Goal: Task Accomplishment & Management: Manage account settings

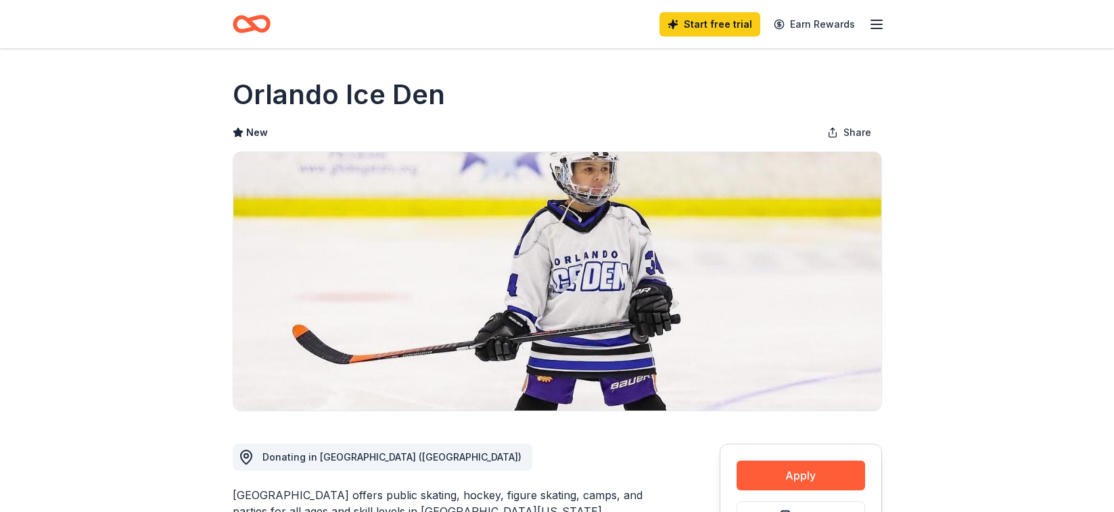
click at [878, 22] on icon "button" at bounding box center [876, 24] width 16 height 16
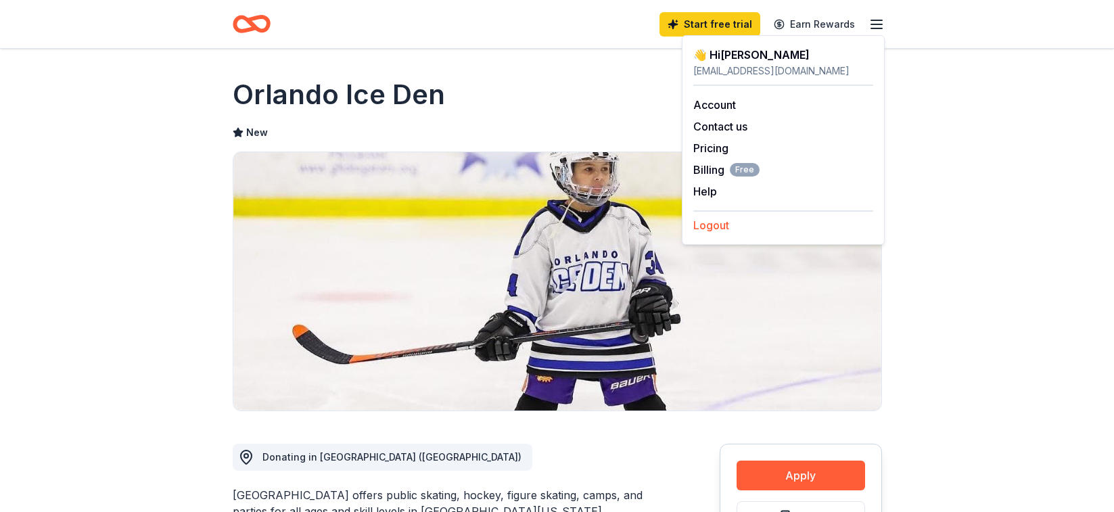
click at [713, 224] on button "Logout" at bounding box center [711, 225] width 36 height 16
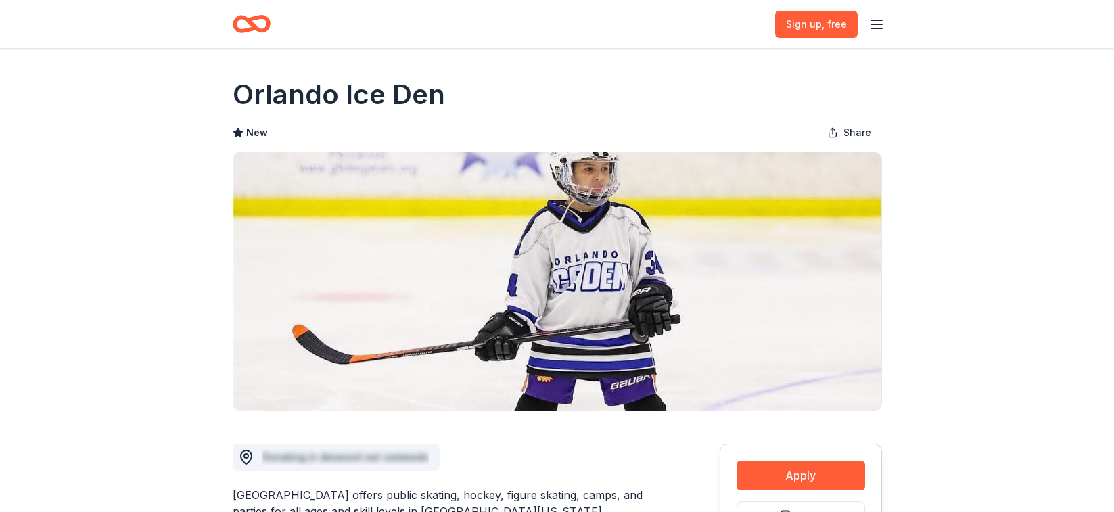
click at [882, 16] on icon "button" at bounding box center [876, 24] width 16 height 16
click at [714, 132] on button "Log in" at bounding box center [708, 132] width 31 height 16
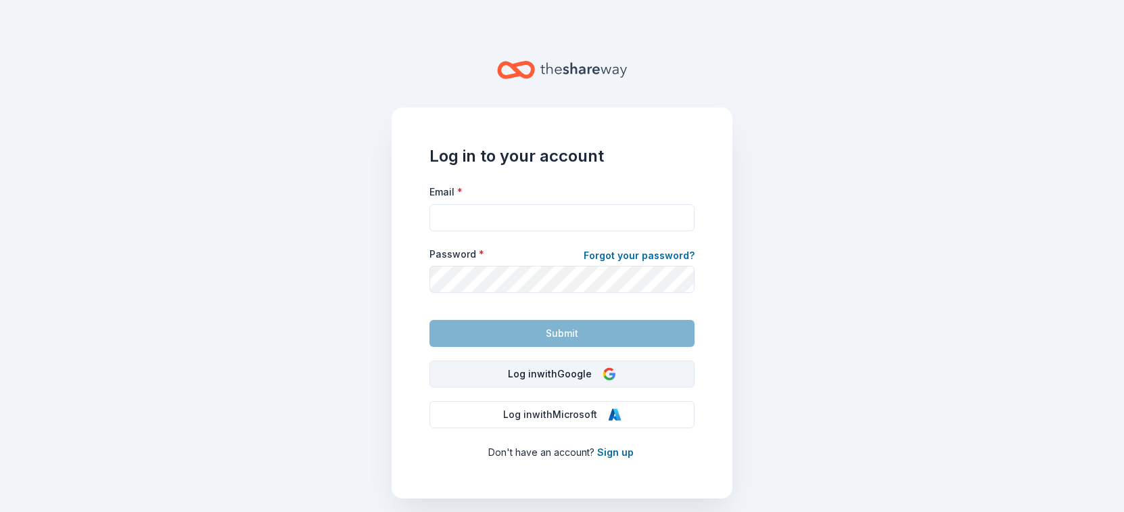
click at [581, 381] on button "Log in with Google" at bounding box center [561, 373] width 265 height 27
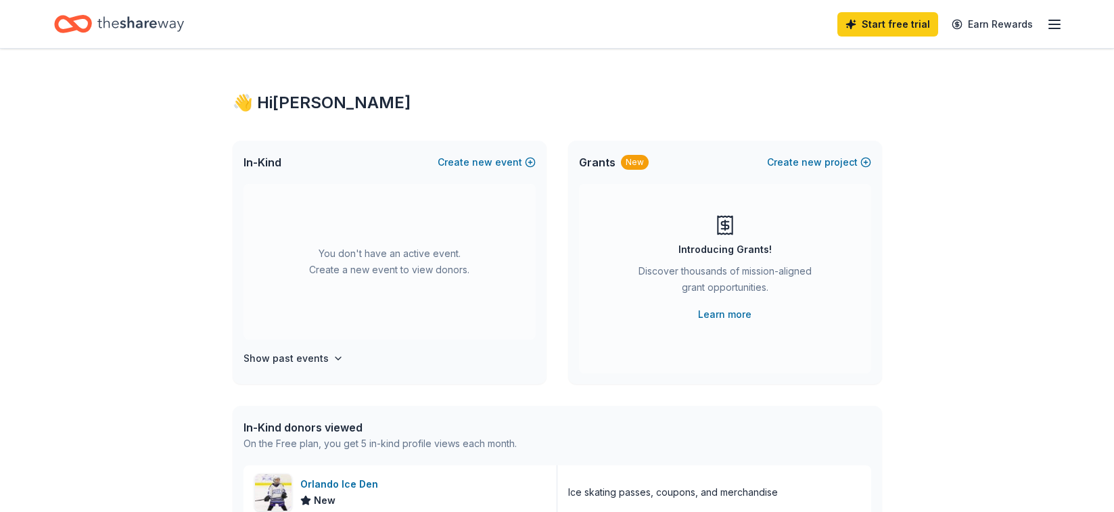
click at [1051, 24] on line "button" at bounding box center [1054, 24] width 11 height 0
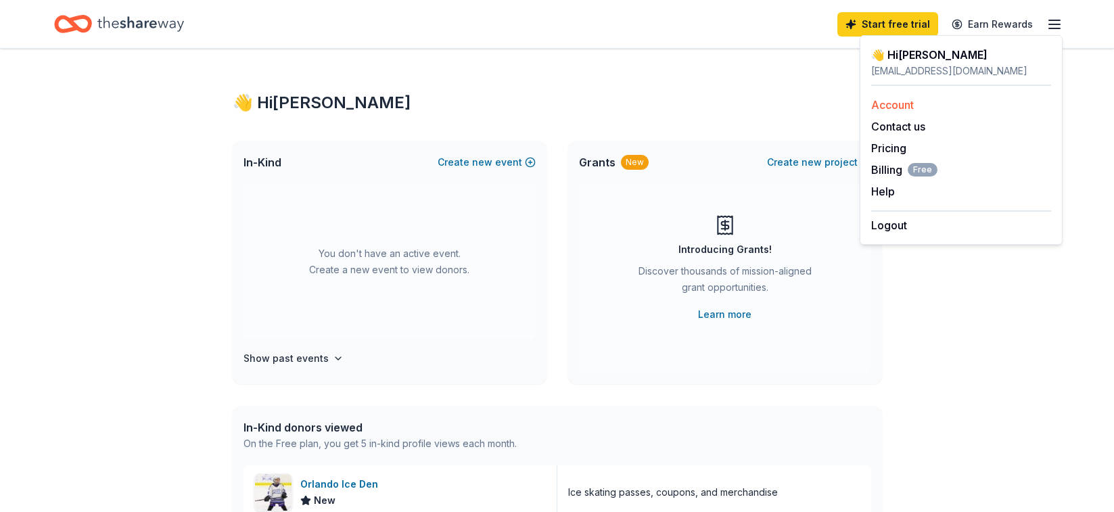
click at [905, 105] on link "Account" at bounding box center [892, 105] width 43 height 14
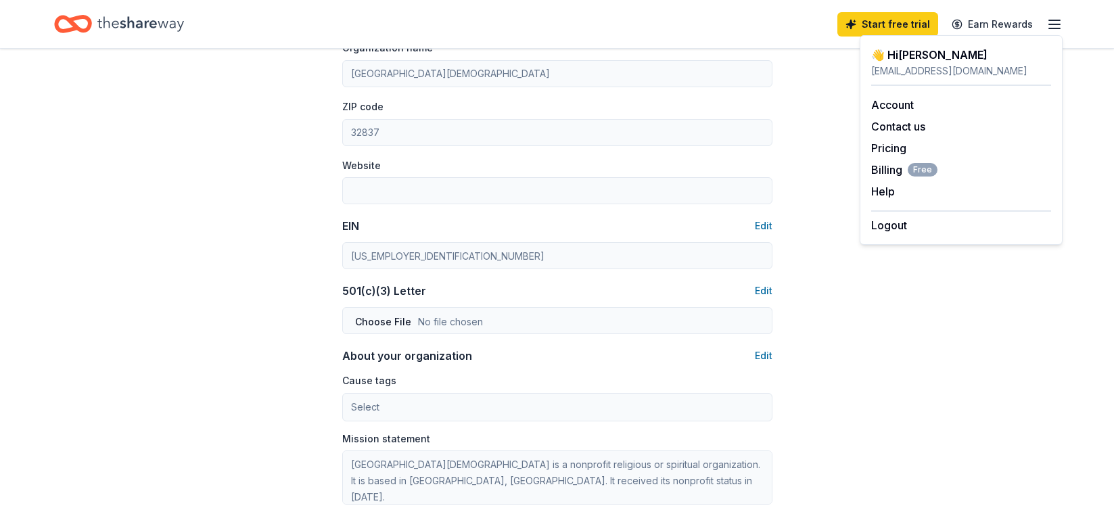
scroll to position [484, 0]
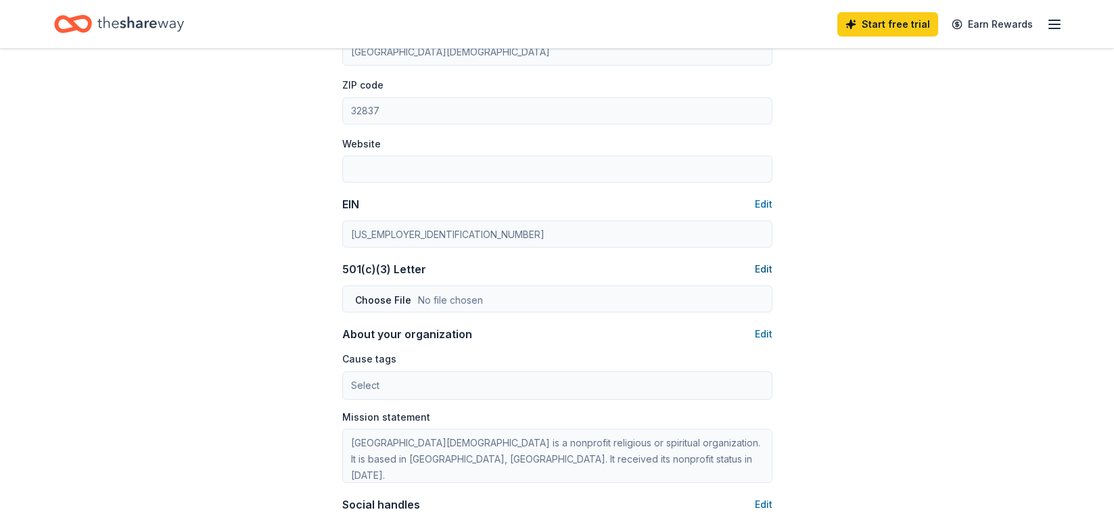
click at [767, 266] on button "Edit" at bounding box center [764, 269] width 18 height 16
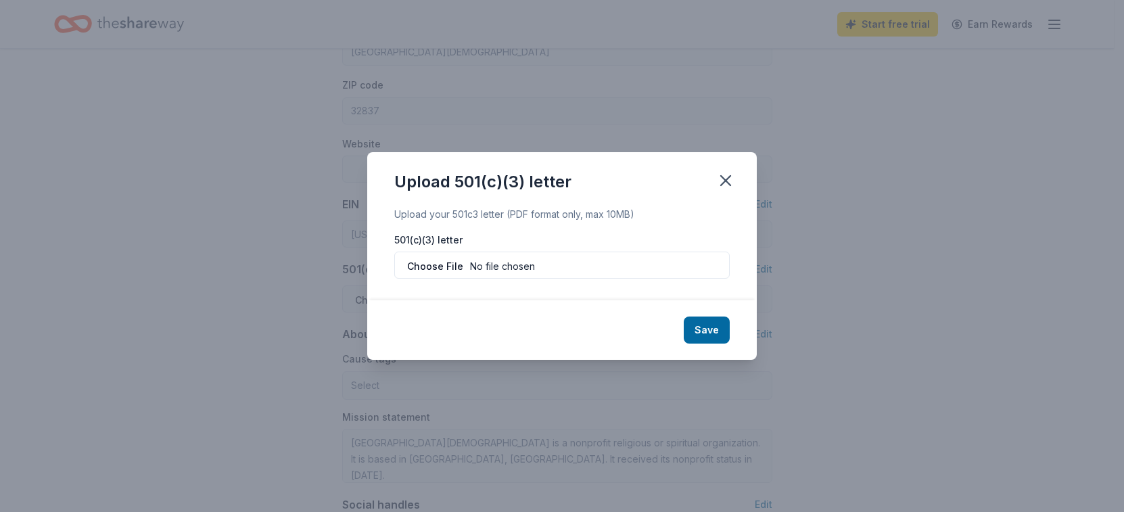
click at [535, 263] on input "file" at bounding box center [561, 265] width 335 height 27
type input "C:\fakepath\FPC 501(3)c & DBA exp 2028.pdf"
click at [720, 330] on button "Save" at bounding box center [707, 329] width 46 height 27
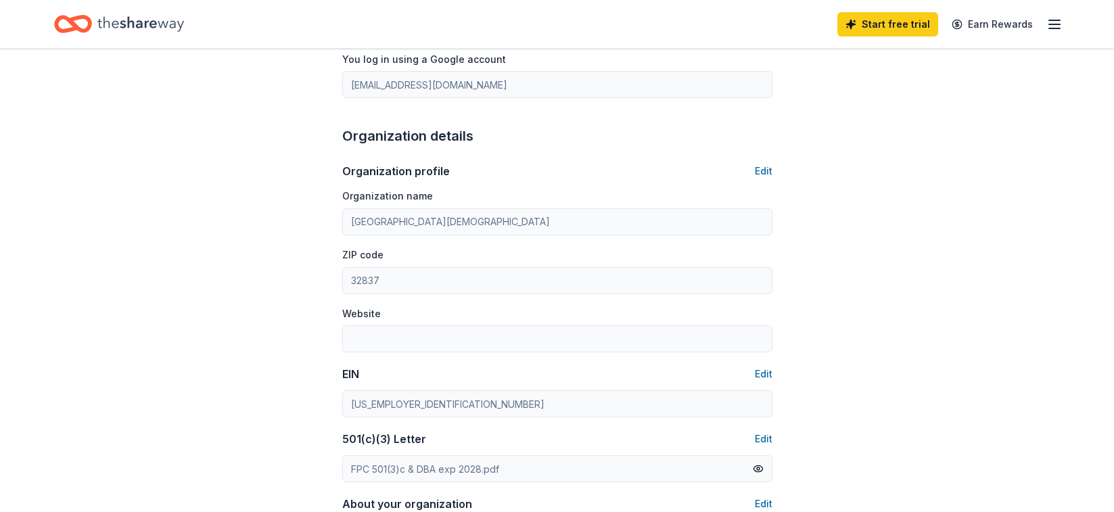
scroll to position [317, 0]
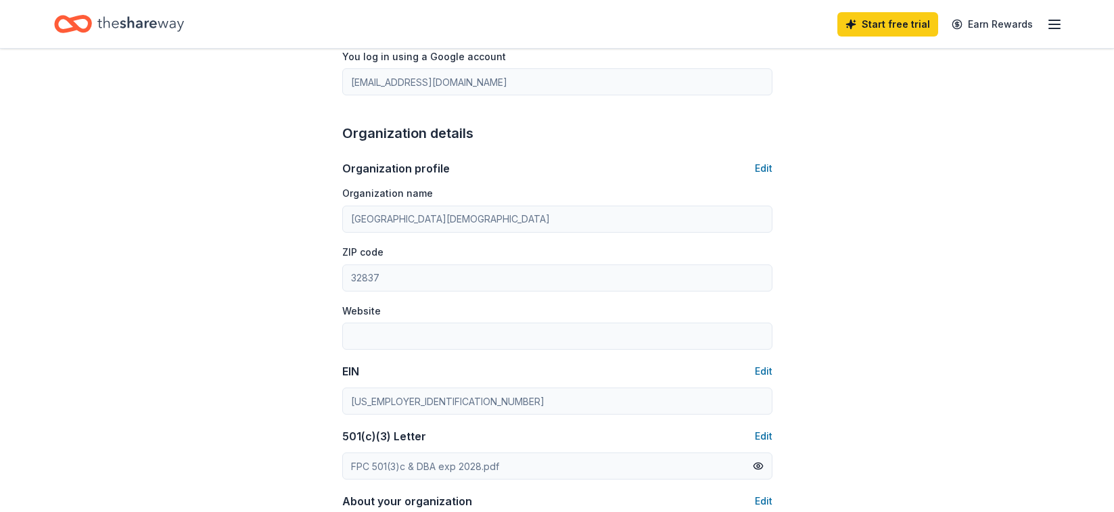
click at [339, 399] on div "Account About me Profile Edit First name Kristen Last name Wiggins Role Event C…" at bounding box center [556, 313] width 473 height 1163
